Goal: Transaction & Acquisition: Book appointment/travel/reservation

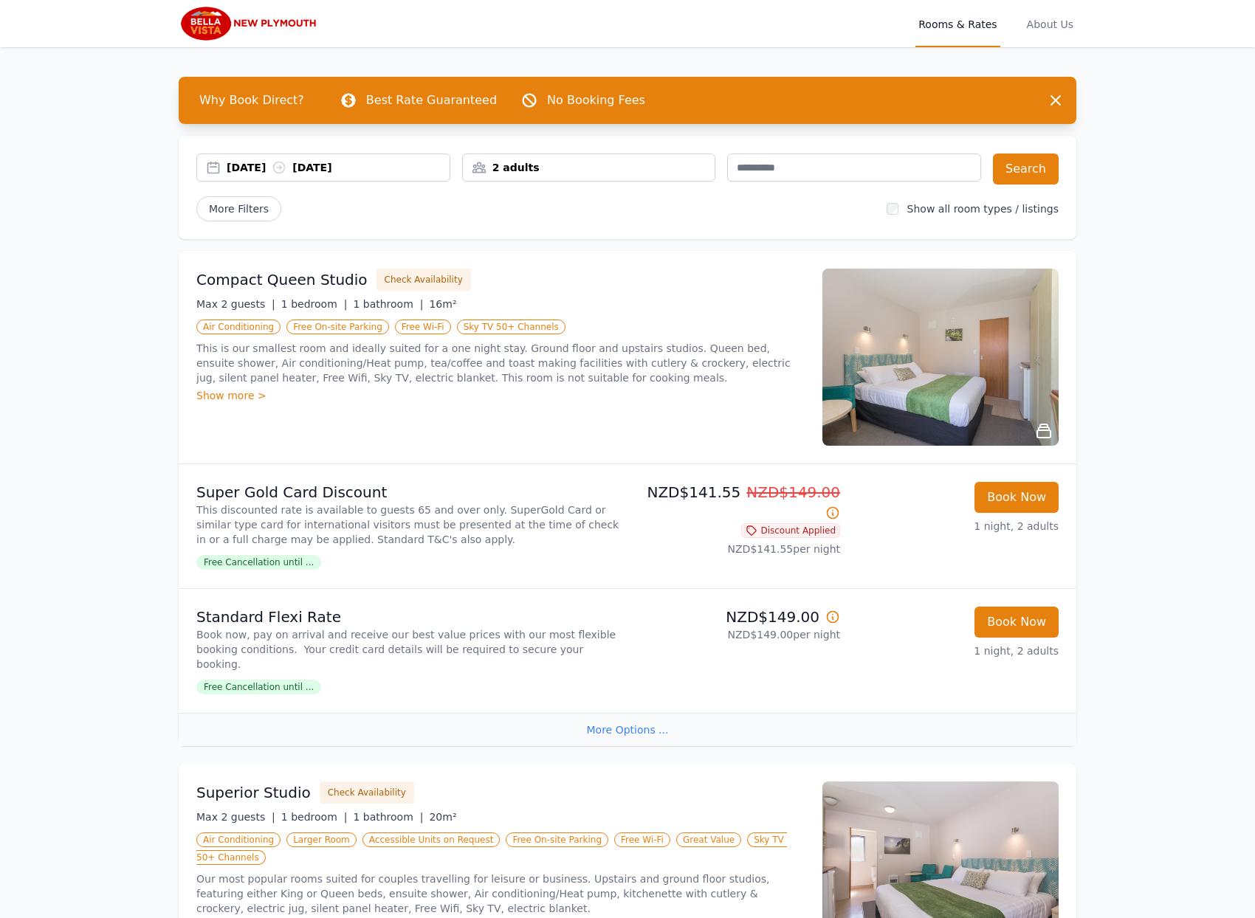
click at [1011, 344] on img at bounding box center [940, 357] width 236 height 177
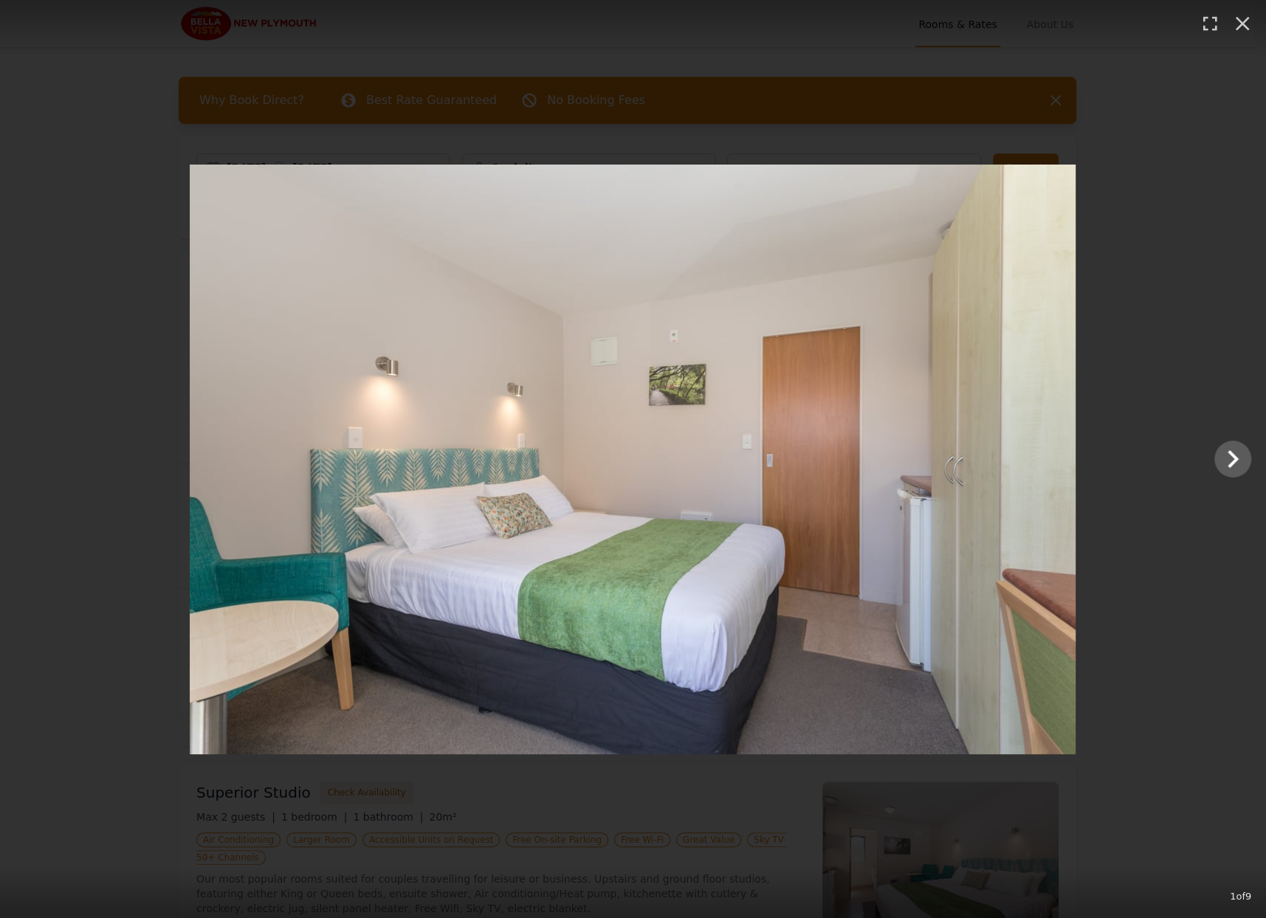
click at [1030, 502] on img at bounding box center [633, 460] width 886 height 590
click at [1224, 455] on icon "Show slide 2 of 9" at bounding box center [1232, 458] width 35 height 35
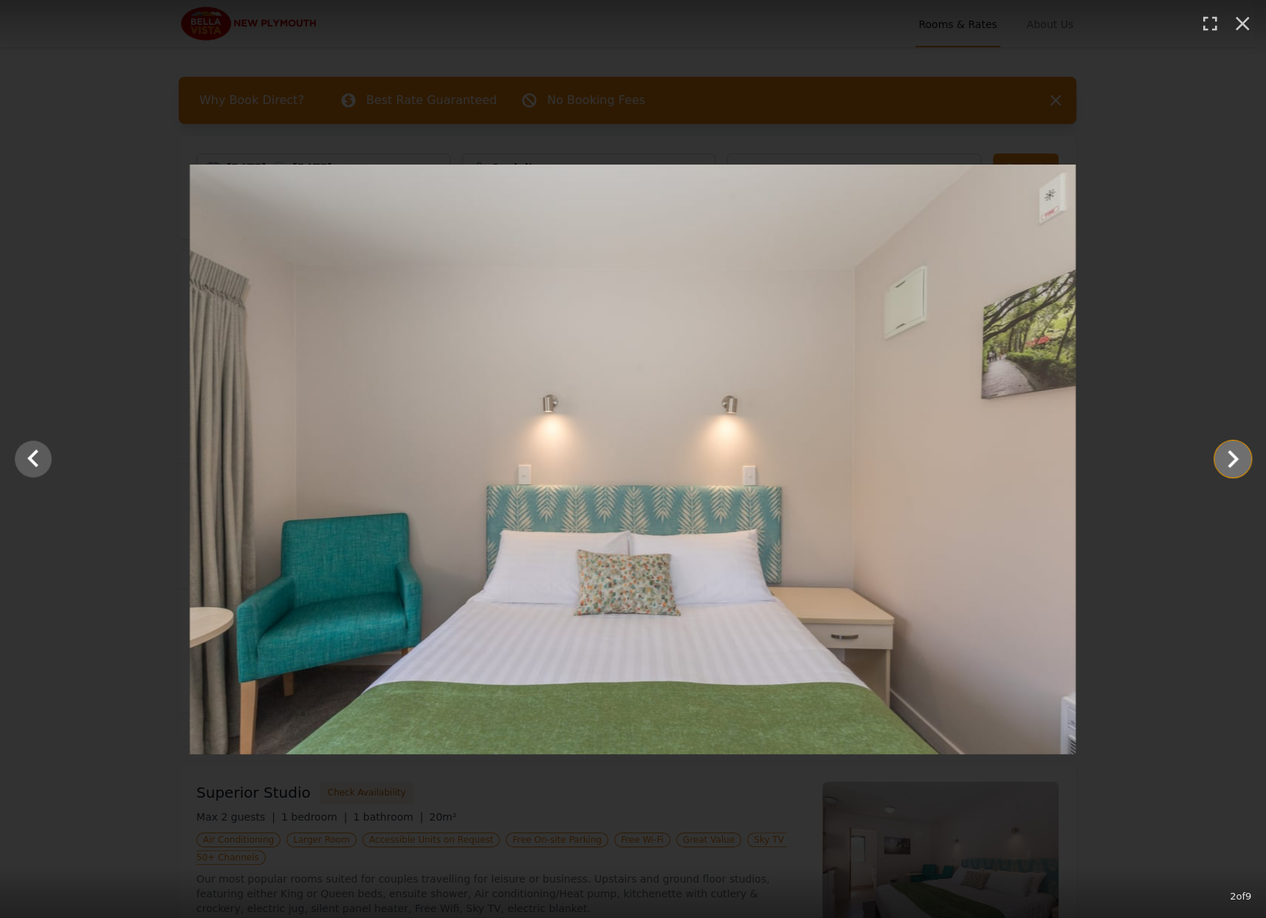
click at [1224, 455] on icon "Show slide 3 of 9" at bounding box center [1232, 458] width 35 height 35
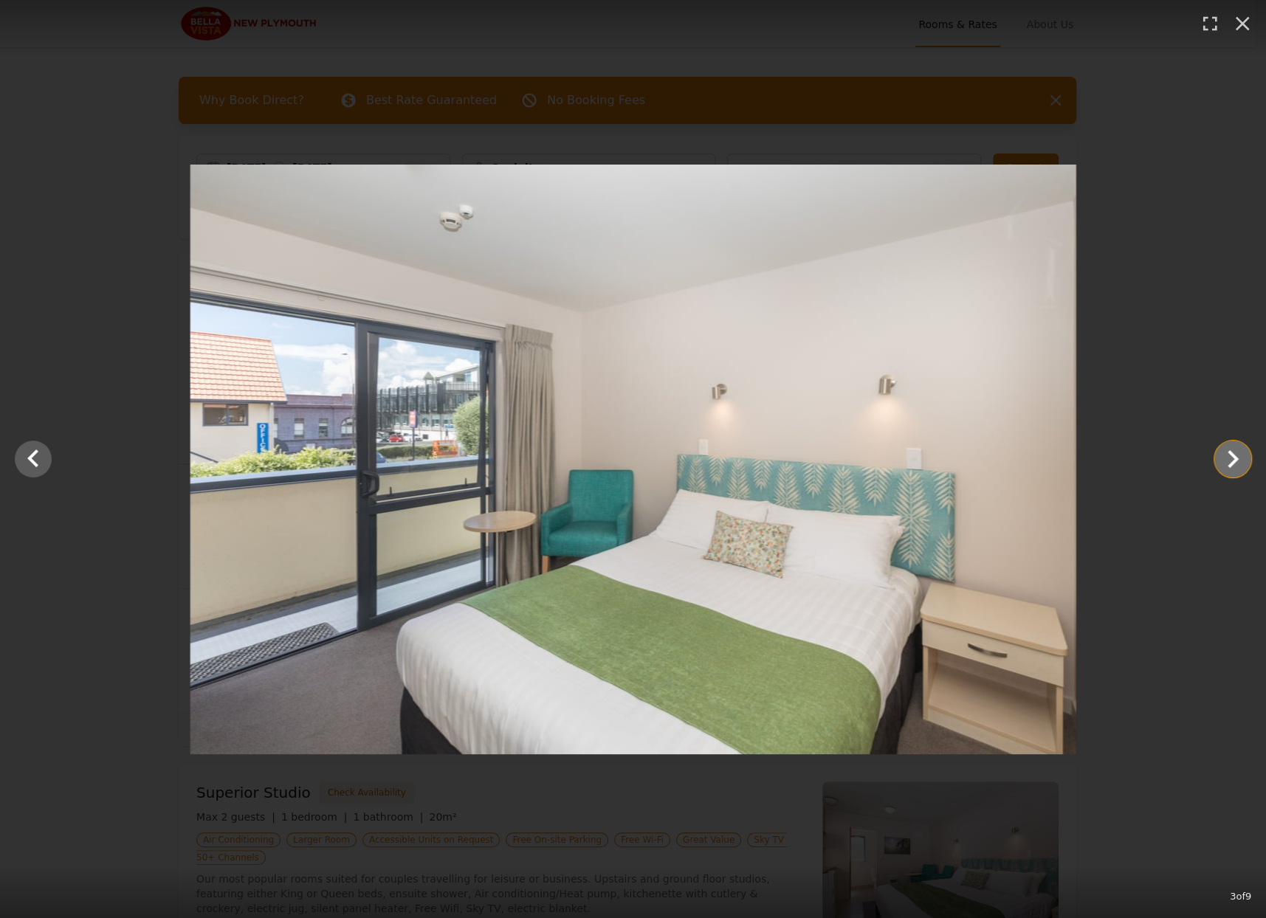
click at [1224, 455] on icon "Show slide 4 of 9" at bounding box center [1232, 458] width 35 height 35
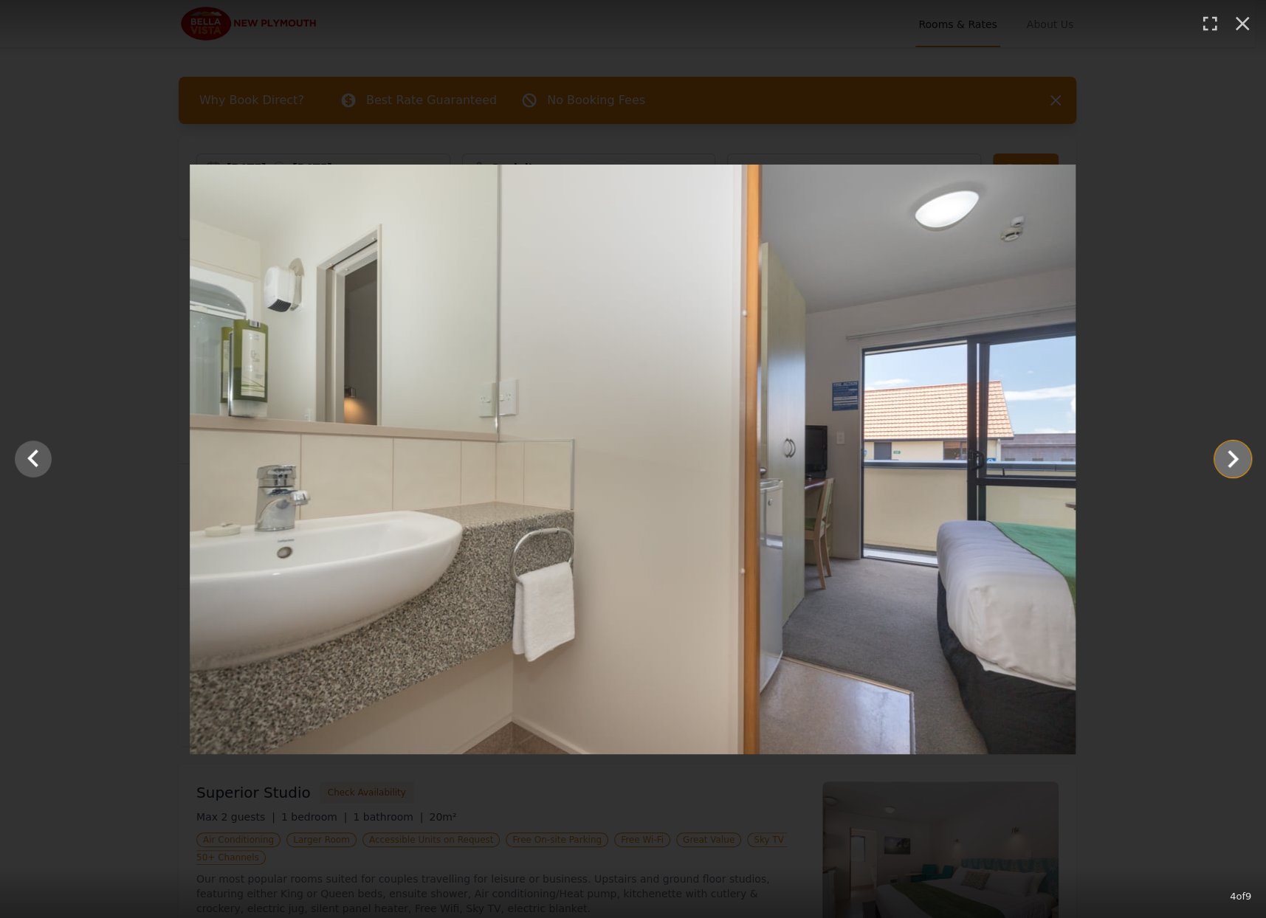
click at [1224, 456] on icon "Show slide 5 of 9" at bounding box center [1232, 458] width 35 height 35
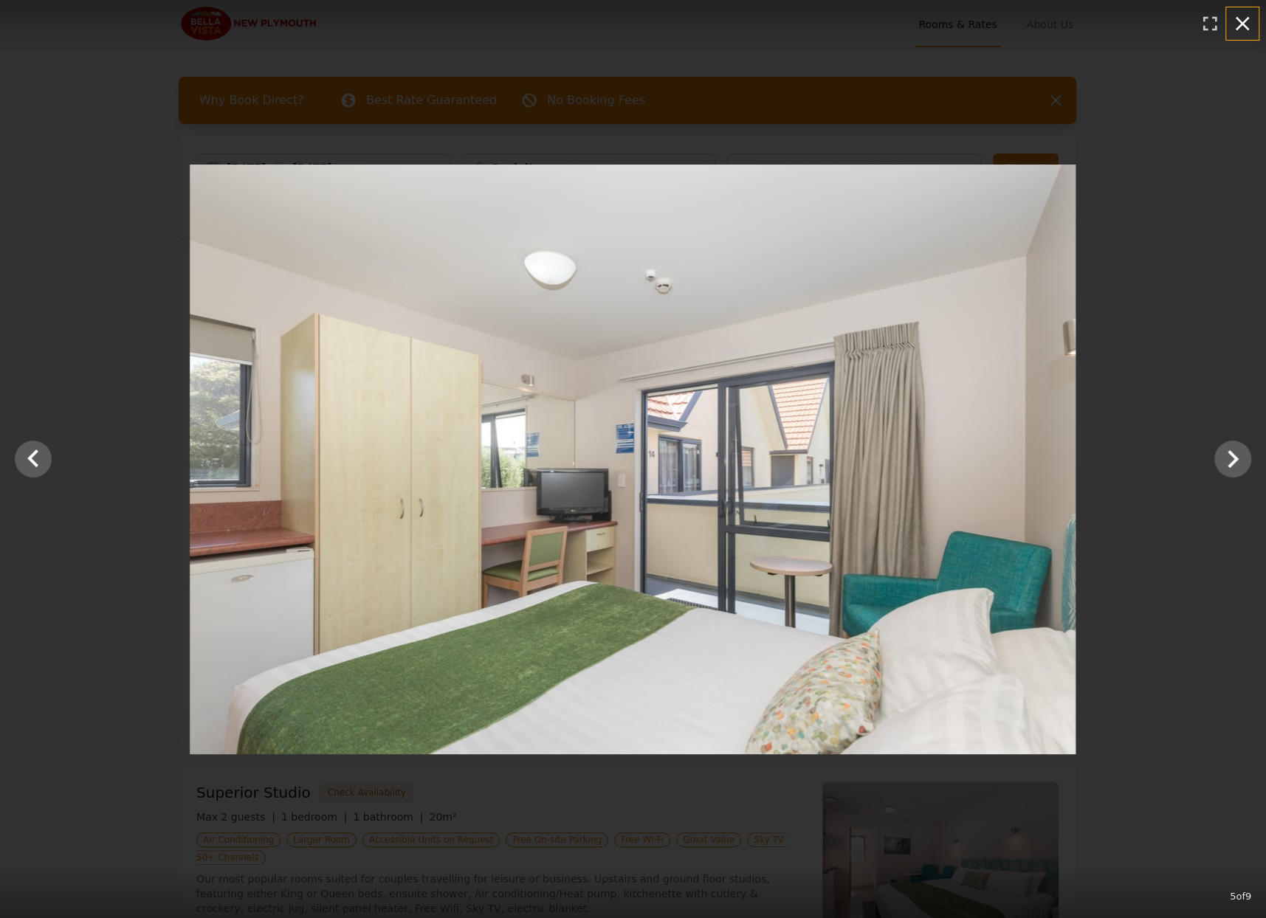
click at [1238, 23] on icon "button" at bounding box center [1242, 24] width 24 height 24
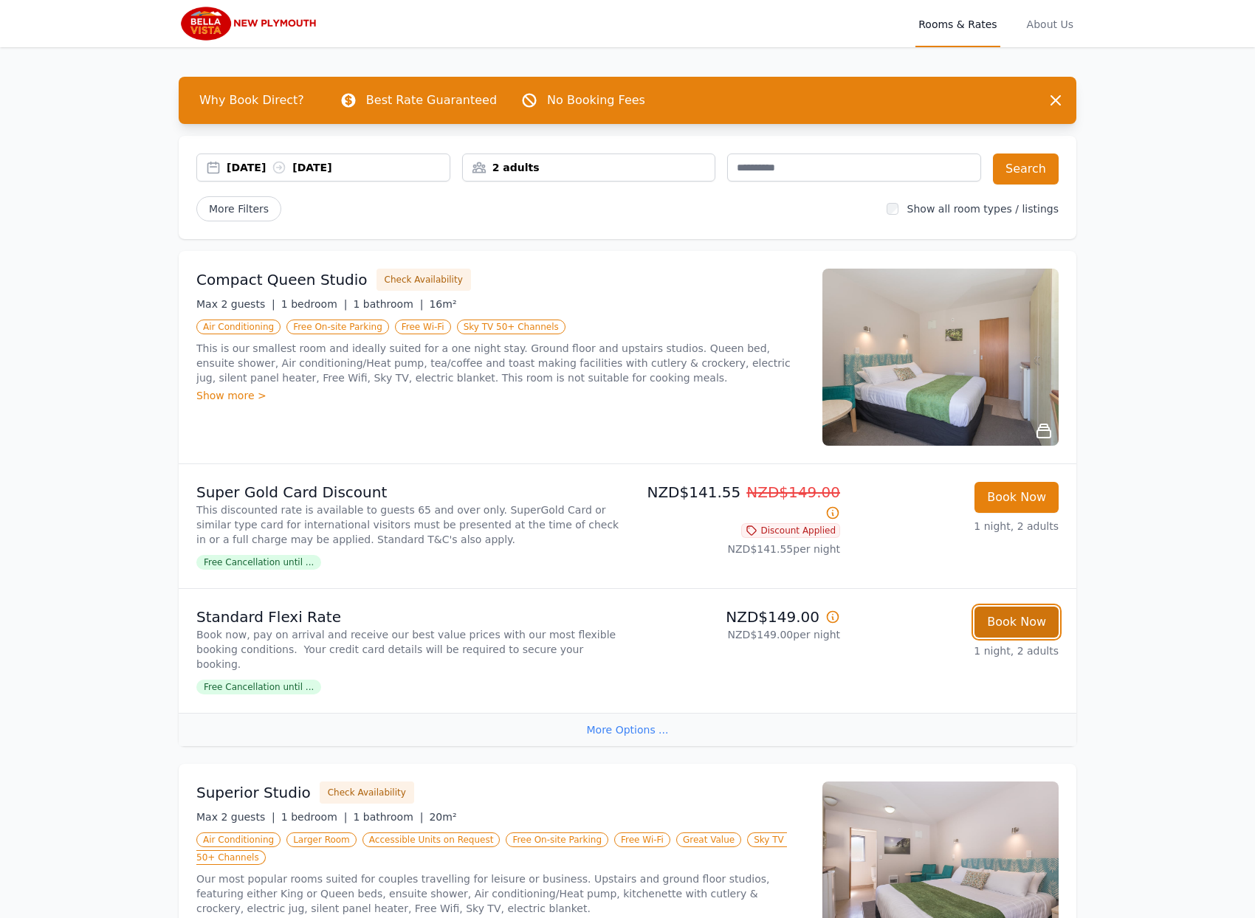
click at [1002, 627] on button "Book Now" at bounding box center [1016, 622] width 84 height 31
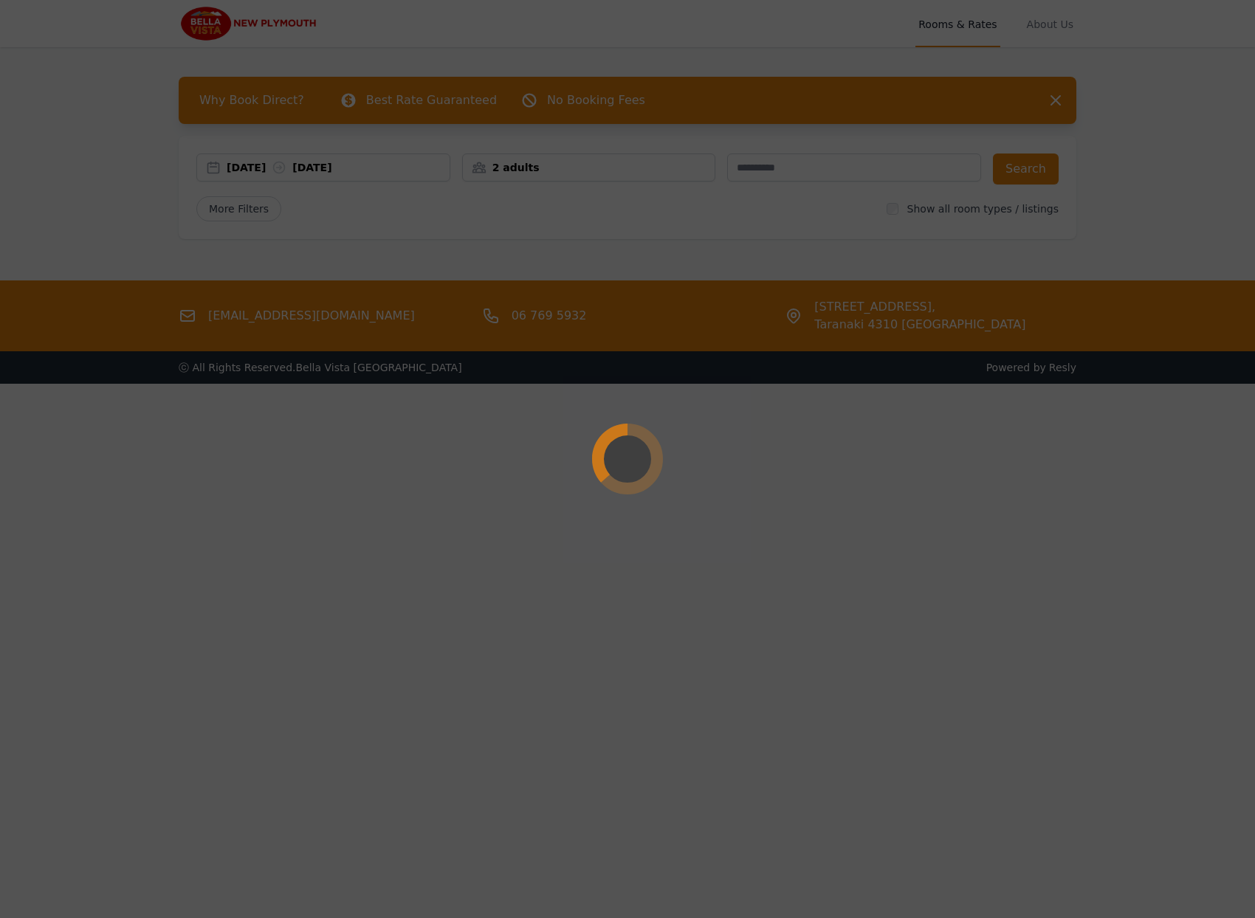
select select "**"
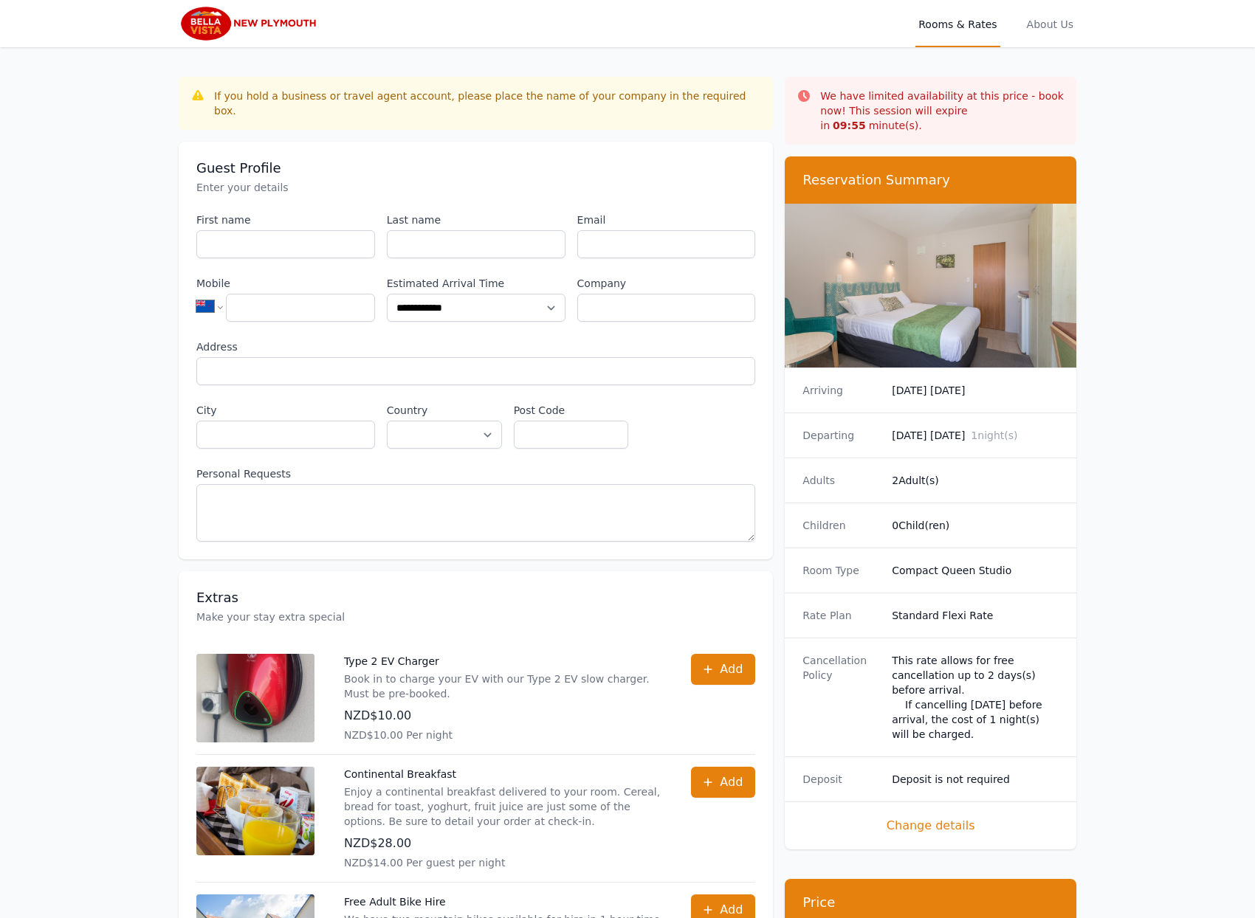
click at [236, 213] on label "First name" at bounding box center [285, 220] width 179 height 15
click at [236, 230] on input "First name" at bounding box center [285, 244] width 179 height 28
click at [247, 230] on input "First name" at bounding box center [285, 244] width 179 height 28
click at [266, 230] on input "First name" at bounding box center [285, 244] width 179 height 28
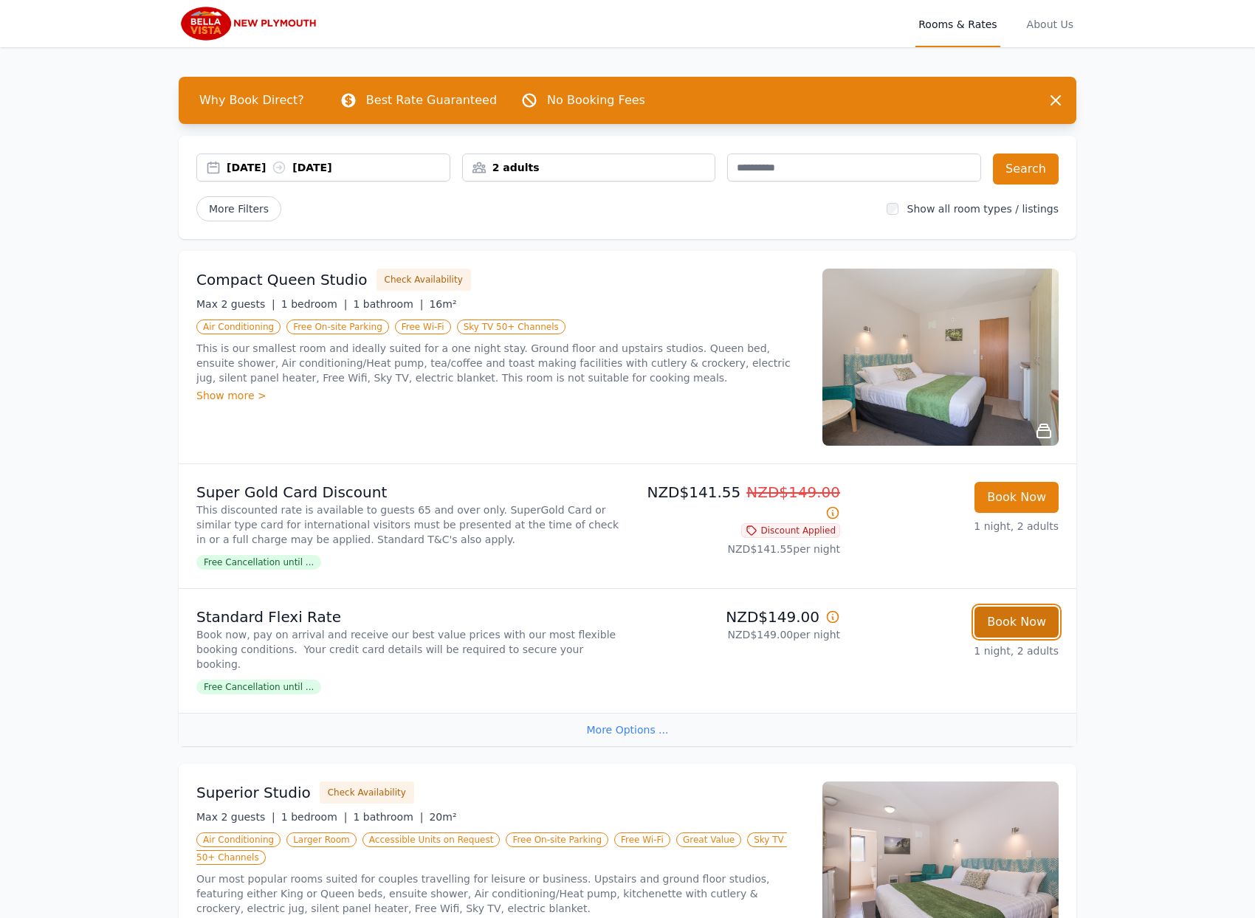
click at [1033, 632] on button "Book Now" at bounding box center [1016, 622] width 84 height 31
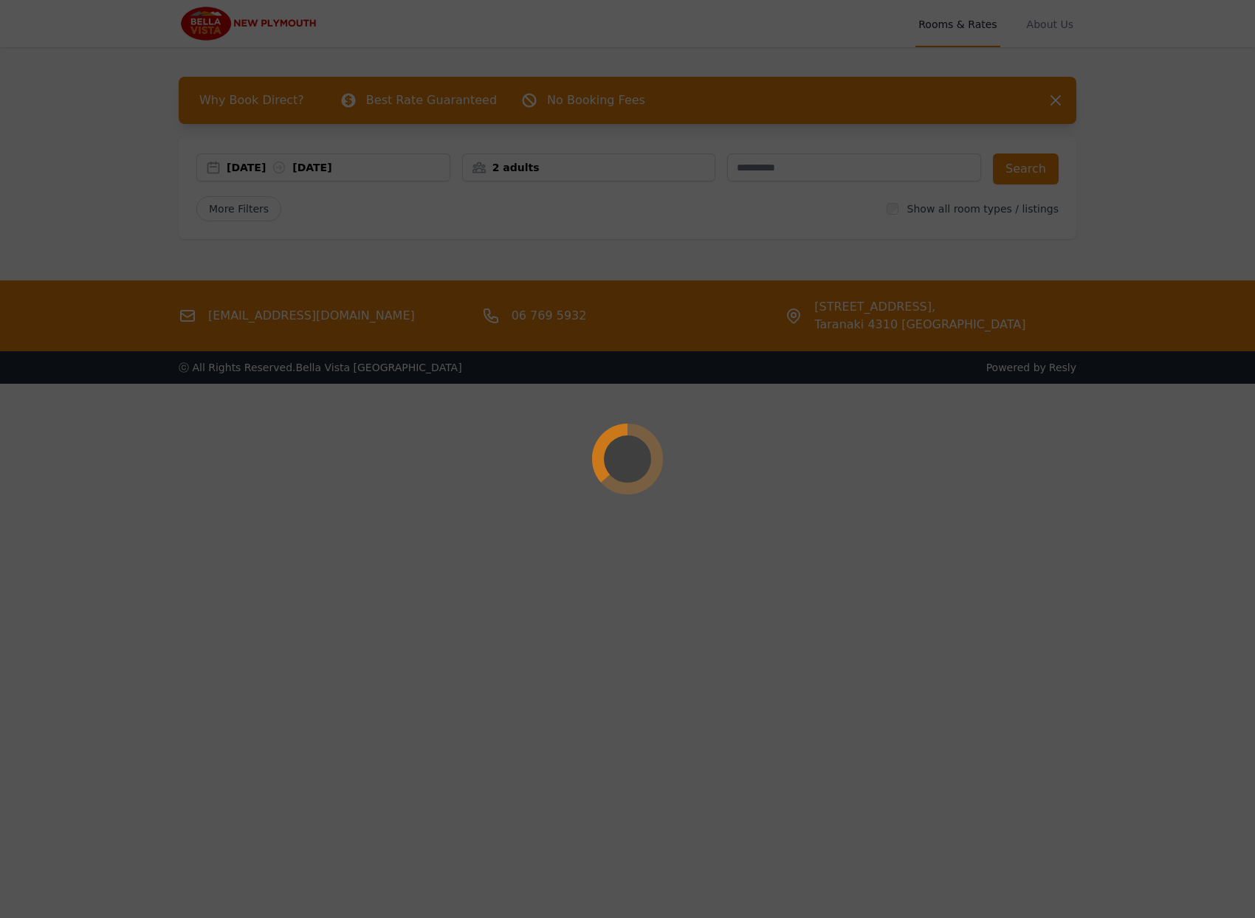
select select "**"
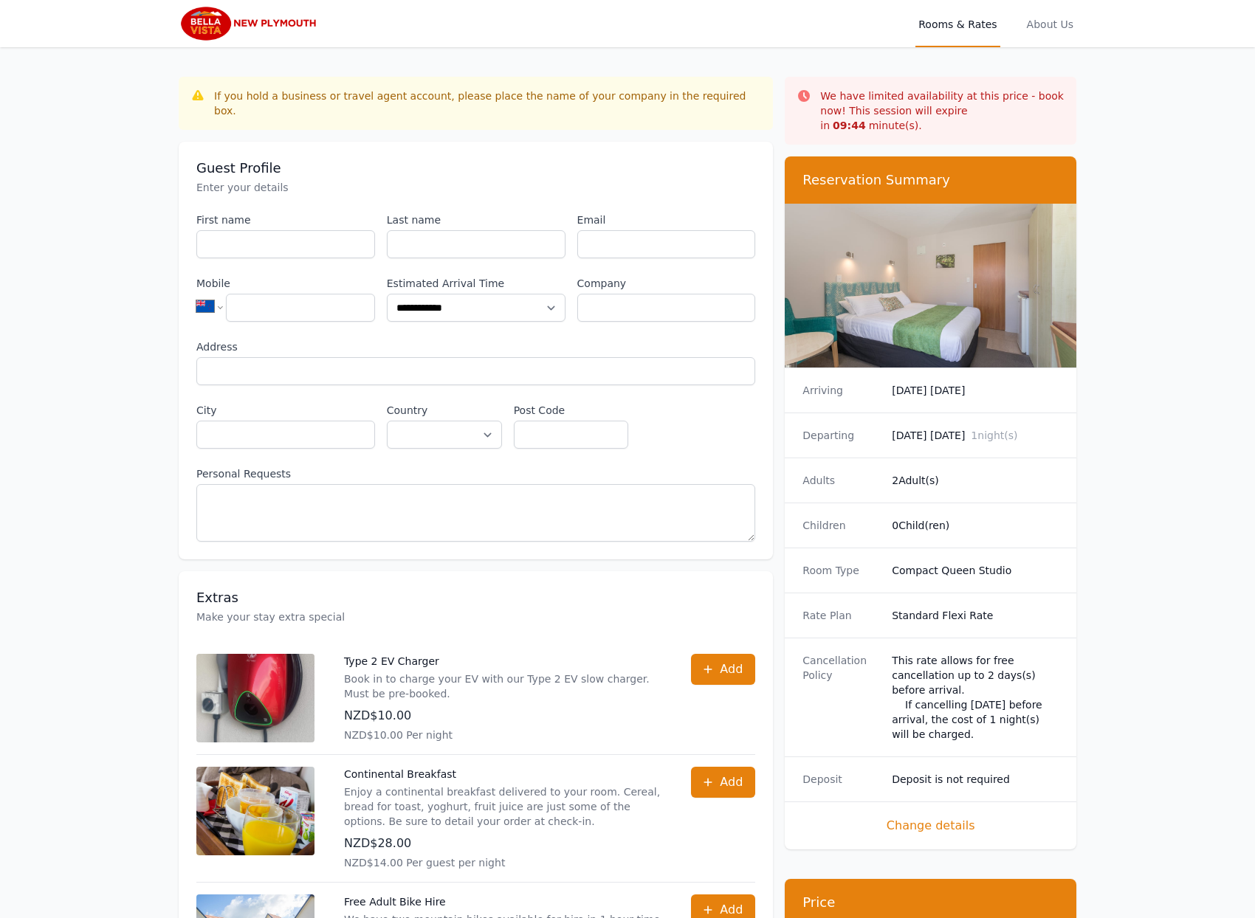
click at [94, 310] on div "**********" at bounding box center [627, 820] width 1255 height 1640
drag, startPoint x: 261, startPoint y: 10, endPoint x: 158, endPoint y: 7, distance: 103.4
click at [158, 7] on div "Open main menu Rooms & Rates About Us" at bounding box center [627, 23] width 945 height 47
drag, startPoint x: 35, startPoint y: 131, endPoint x: 51, endPoint y: 122, distance: 18.9
click at [39, 129] on div "**********" at bounding box center [627, 820] width 1255 height 1640
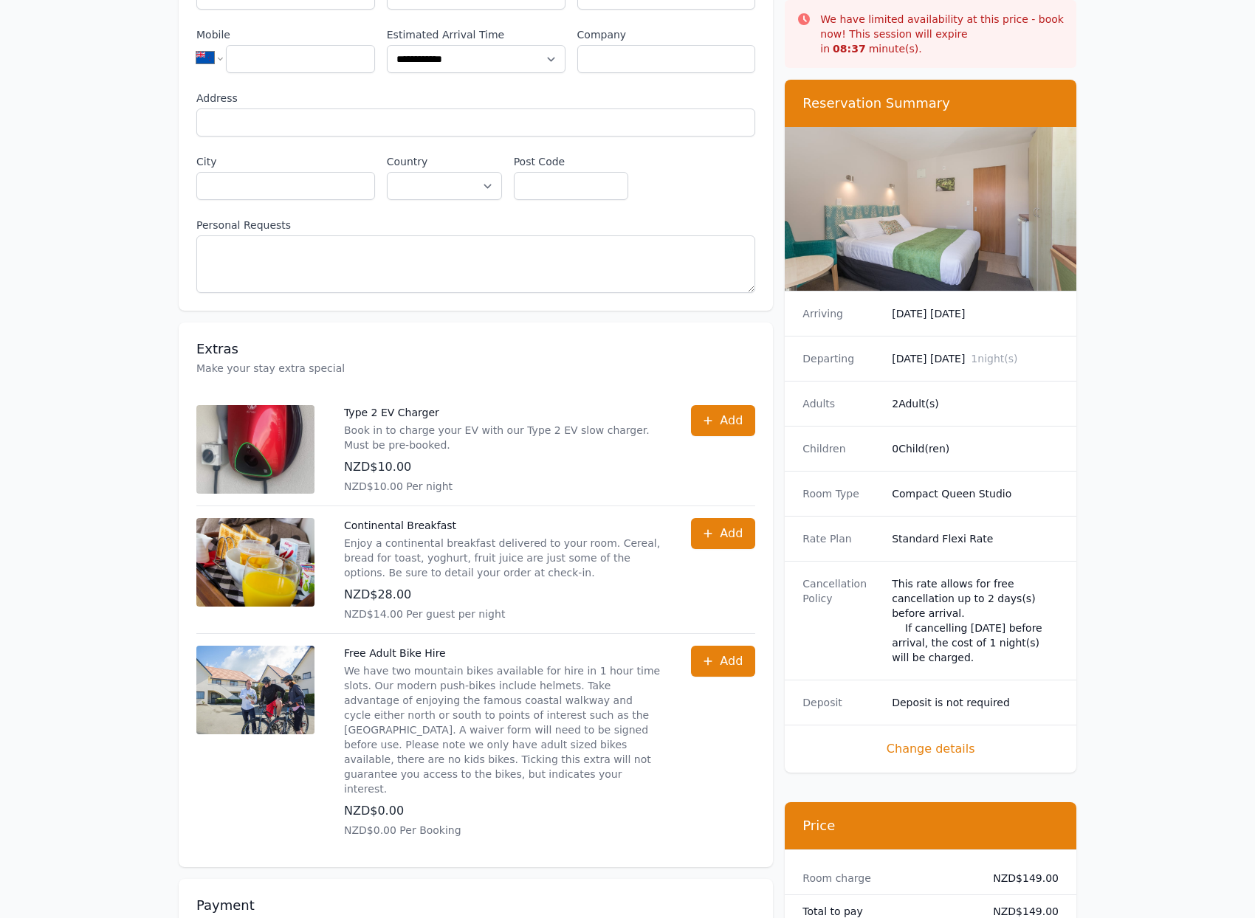
scroll to position [590, 0]
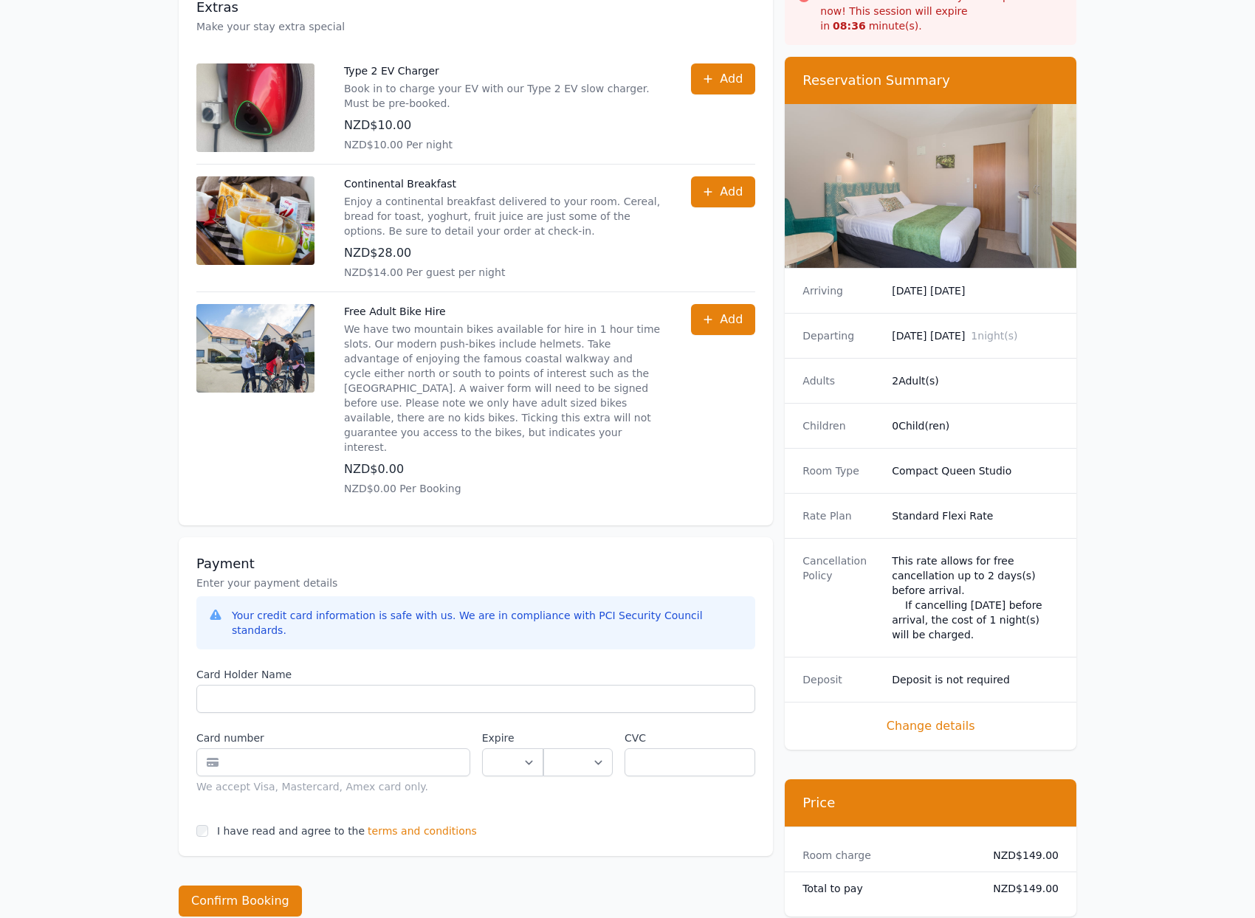
click at [994, 717] on span "Change details" at bounding box center [930, 726] width 256 height 18
